Goal: Task Accomplishment & Management: Use online tool/utility

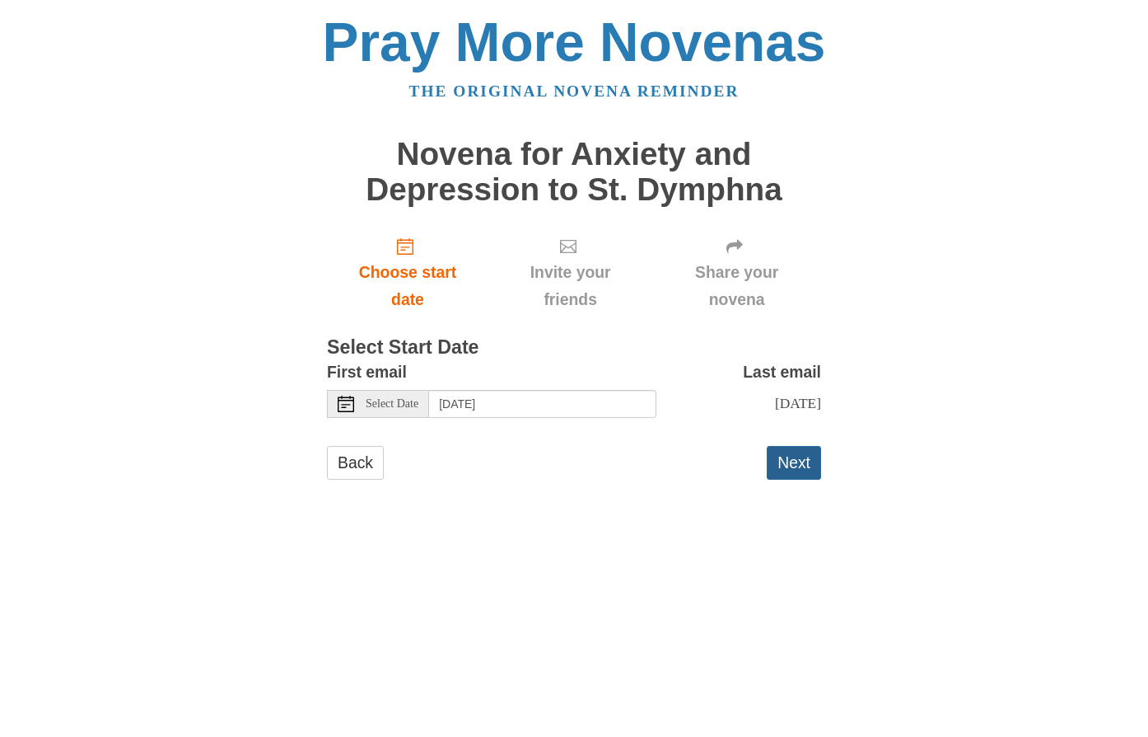
click at [785, 466] on button "Next" at bounding box center [794, 463] width 54 height 34
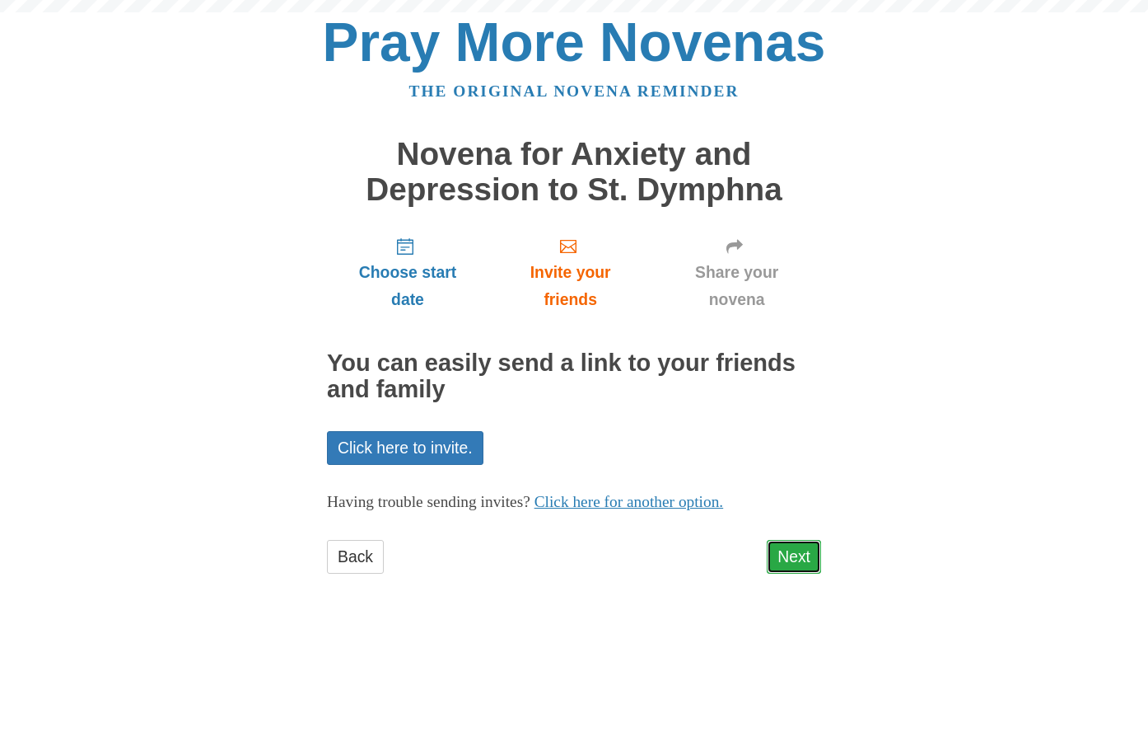
click at [789, 559] on link "Next" at bounding box center [794, 557] width 54 height 34
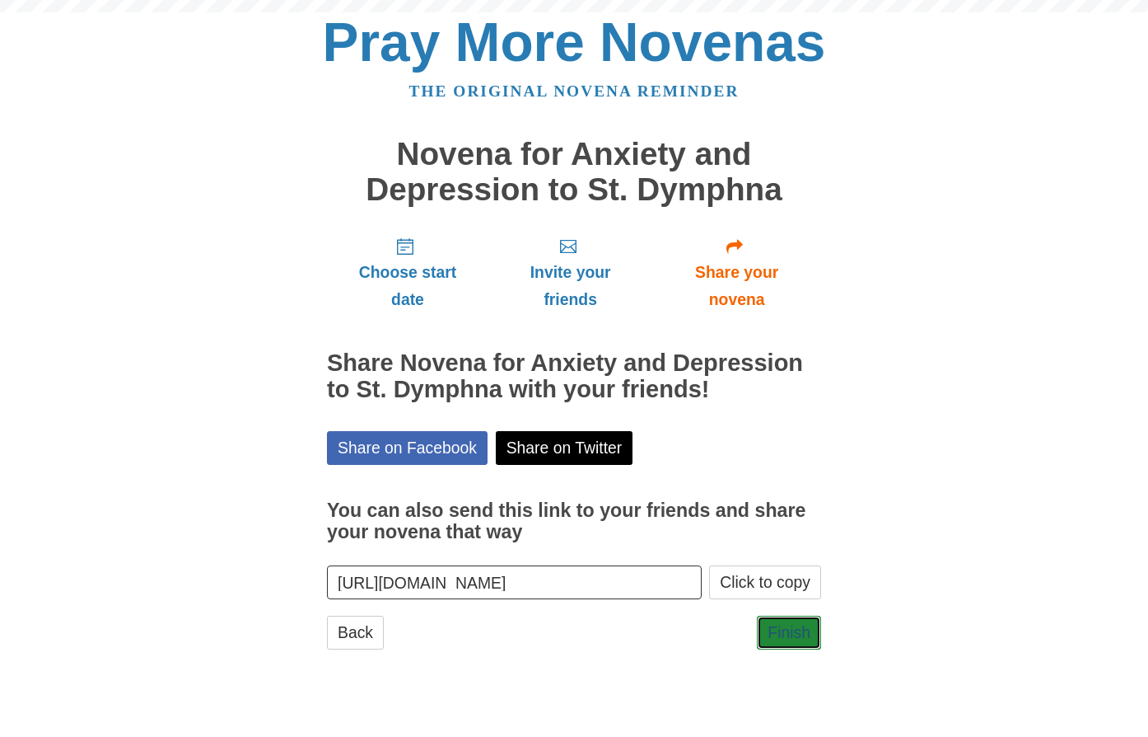
click at [788, 629] on link "Finish" at bounding box center [789, 632] width 64 height 34
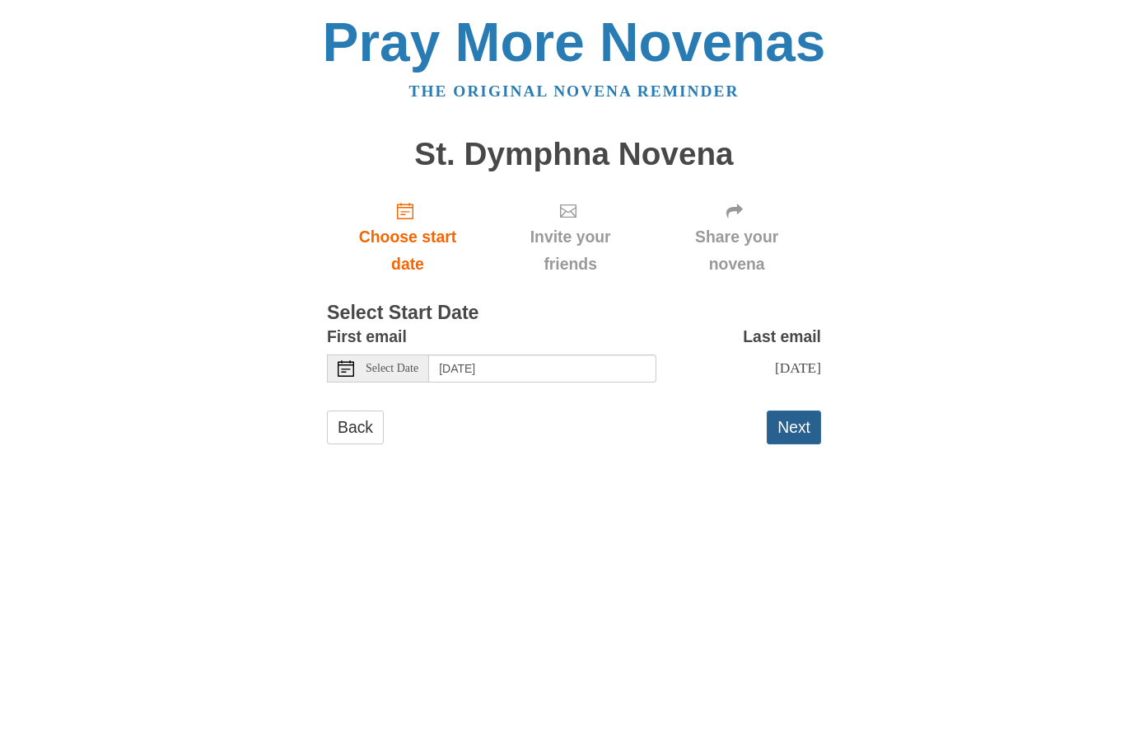
click at [795, 433] on button "Next" at bounding box center [794, 427] width 54 height 34
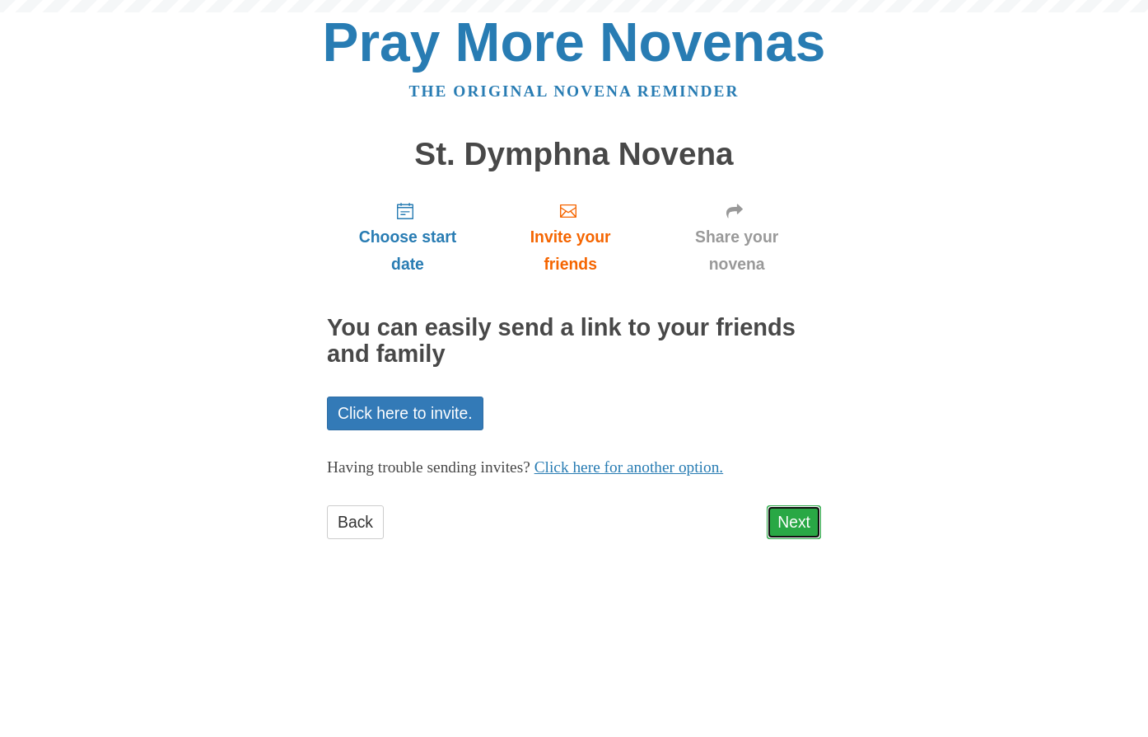
click at [796, 526] on link "Next" at bounding box center [794, 522] width 54 height 34
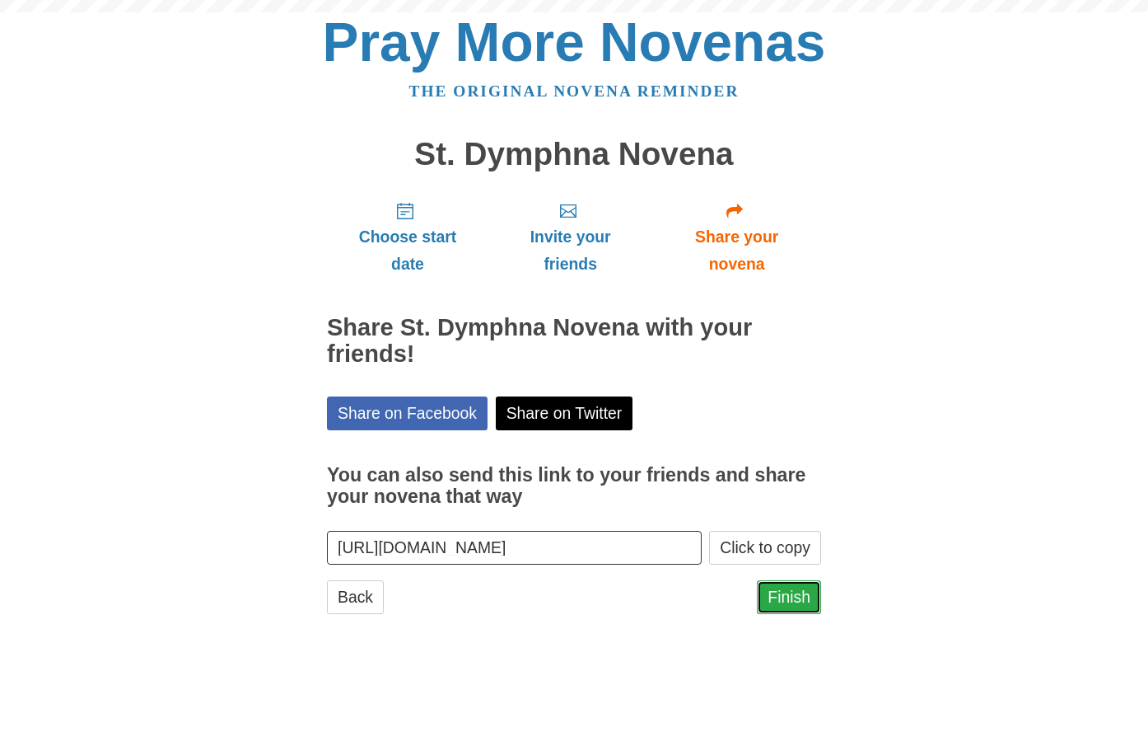
click at [784, 593] on link "Finish" at bounding box center [789, 597] width 64 height 34
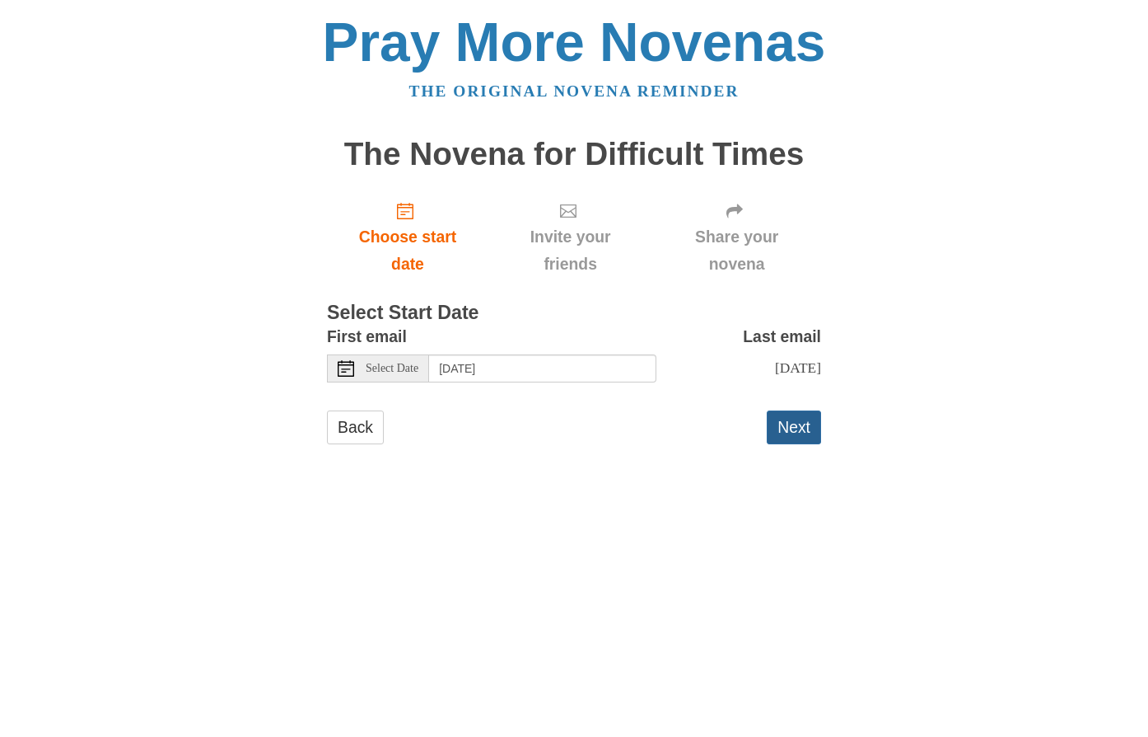
click at [781, 429] on button "Next" at bounding box center [794, 427] width 54 height 34
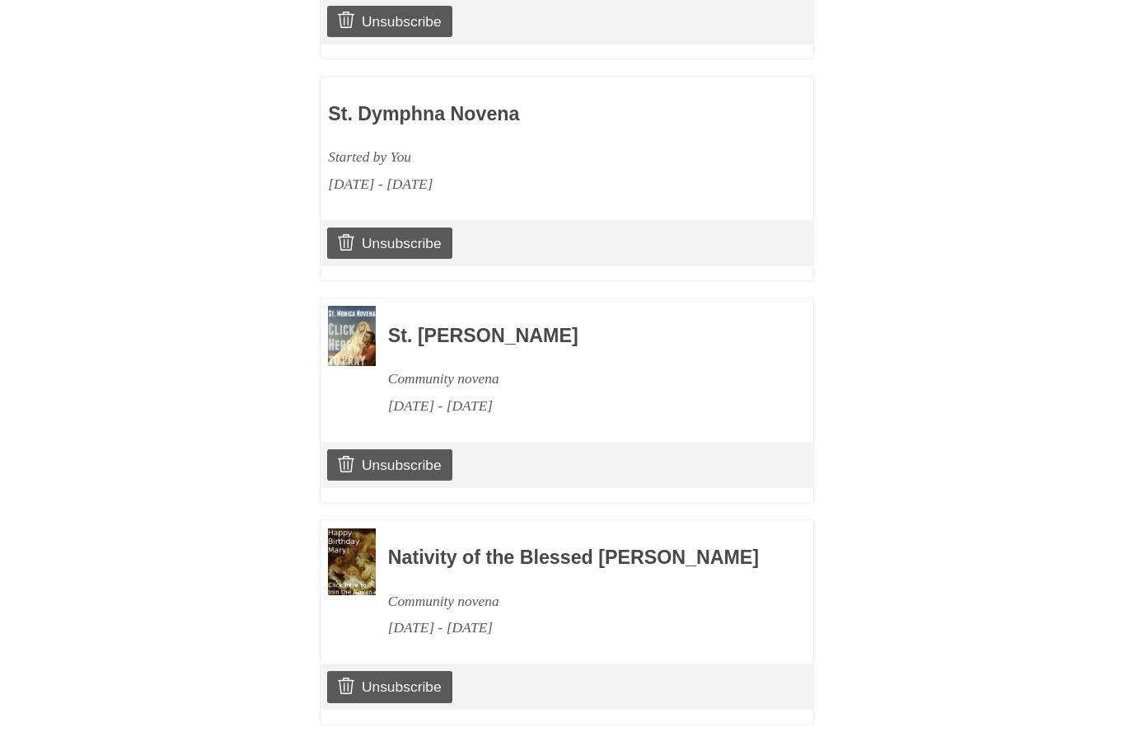
scroll to position [1089, 0]
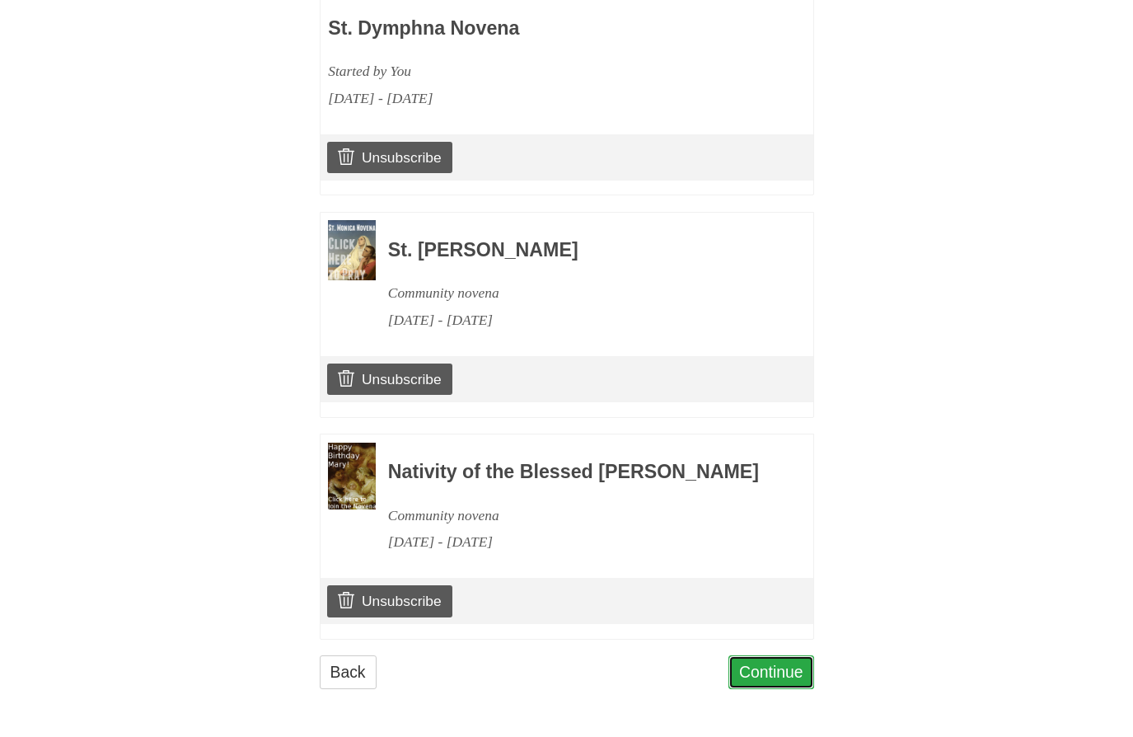
drag, startPoint x: 778, startPoint y: 676, endPoint x: 803, endPoint y: 669, distance: 26.6
click at [778, 676] on link "Continue" at bounding box center [771, 672] width 86 height 34
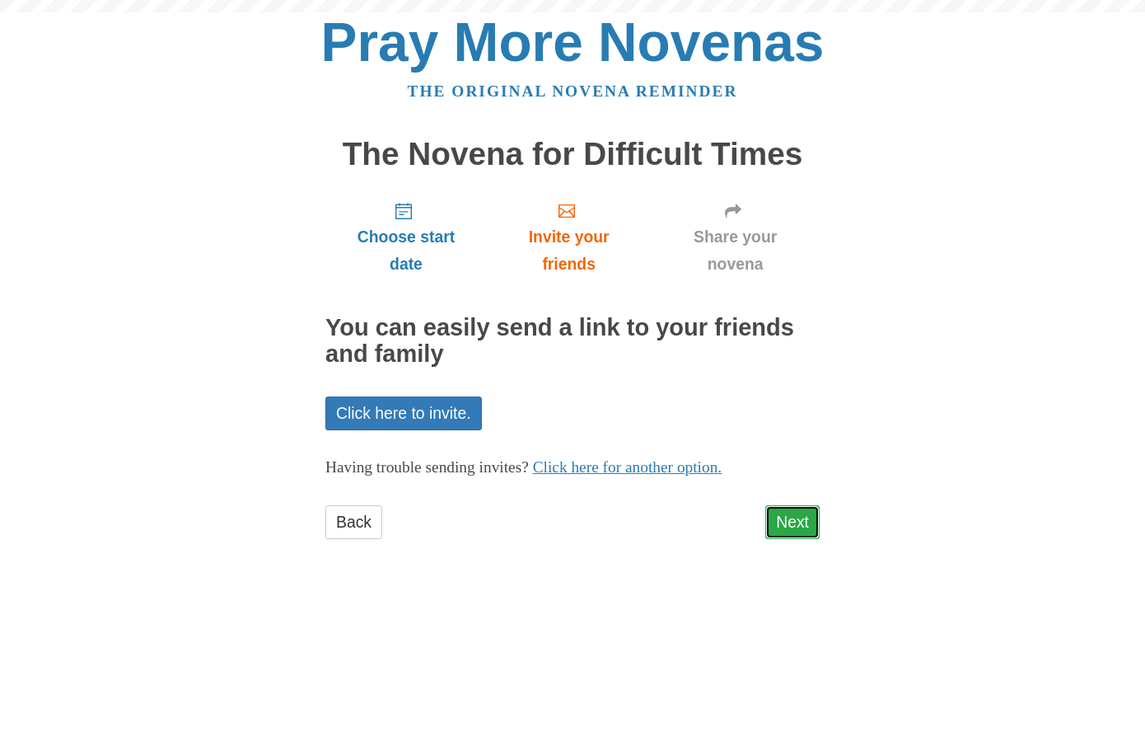
click at [796, 523] on link "Next" at bounding box center [792, 522] width 54 height 34
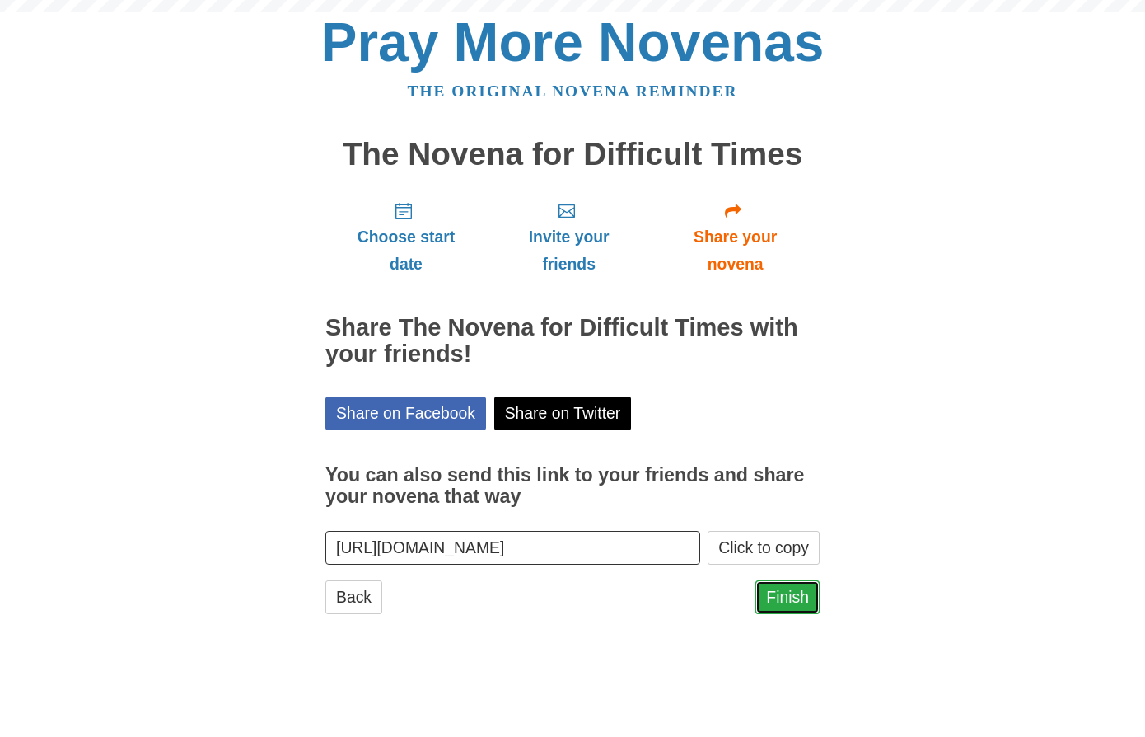
click at [785, 597] on link "Finish" at bounding box center [787, 597] width 64 height 34
